Goal: Navigation & Orientation: Go to known website

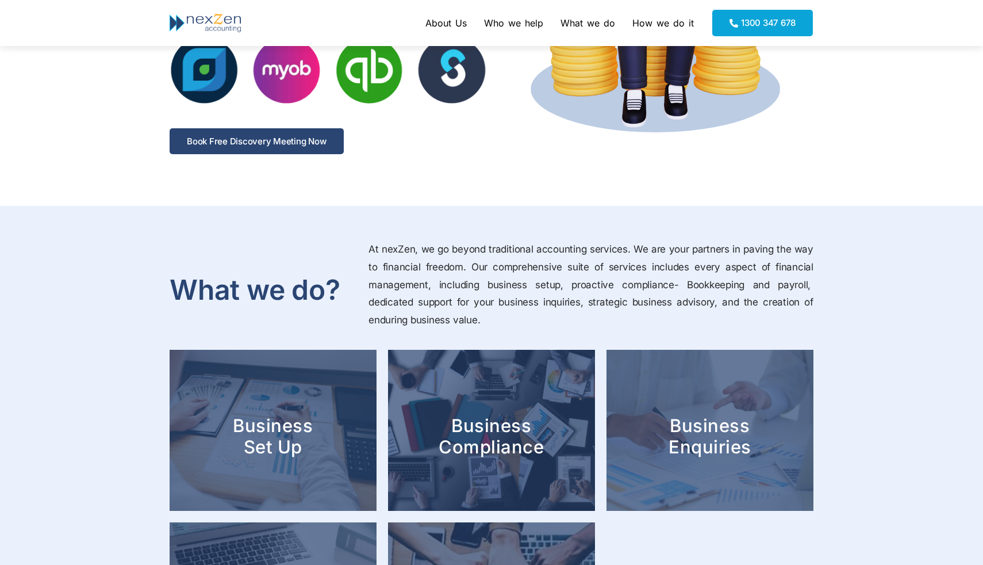
scroll to position [758, 0]
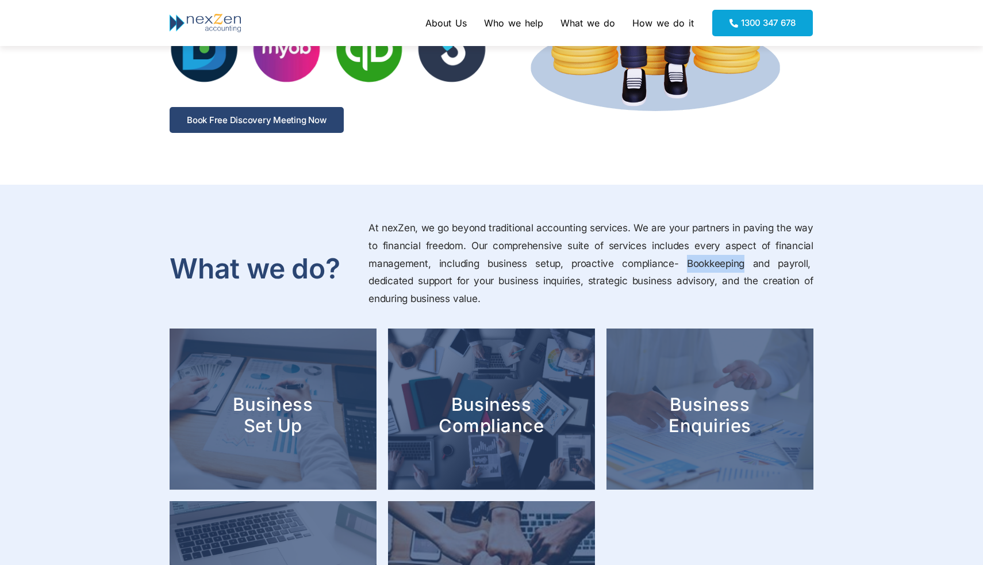
drag, startPoint x: 689, startPoint y: 265, endPoint x: 742, endPoint y: 268, distance: 53.0
click at [742, 268] on span "At nexZen, we go beyond traditional accounting services. We are your partners i…" at bounding box center [591, 263] width 445 height 82
copy span "Bookkeeping"
